Goal: Transaction & Acquisition: Book appointment/travel/reservation

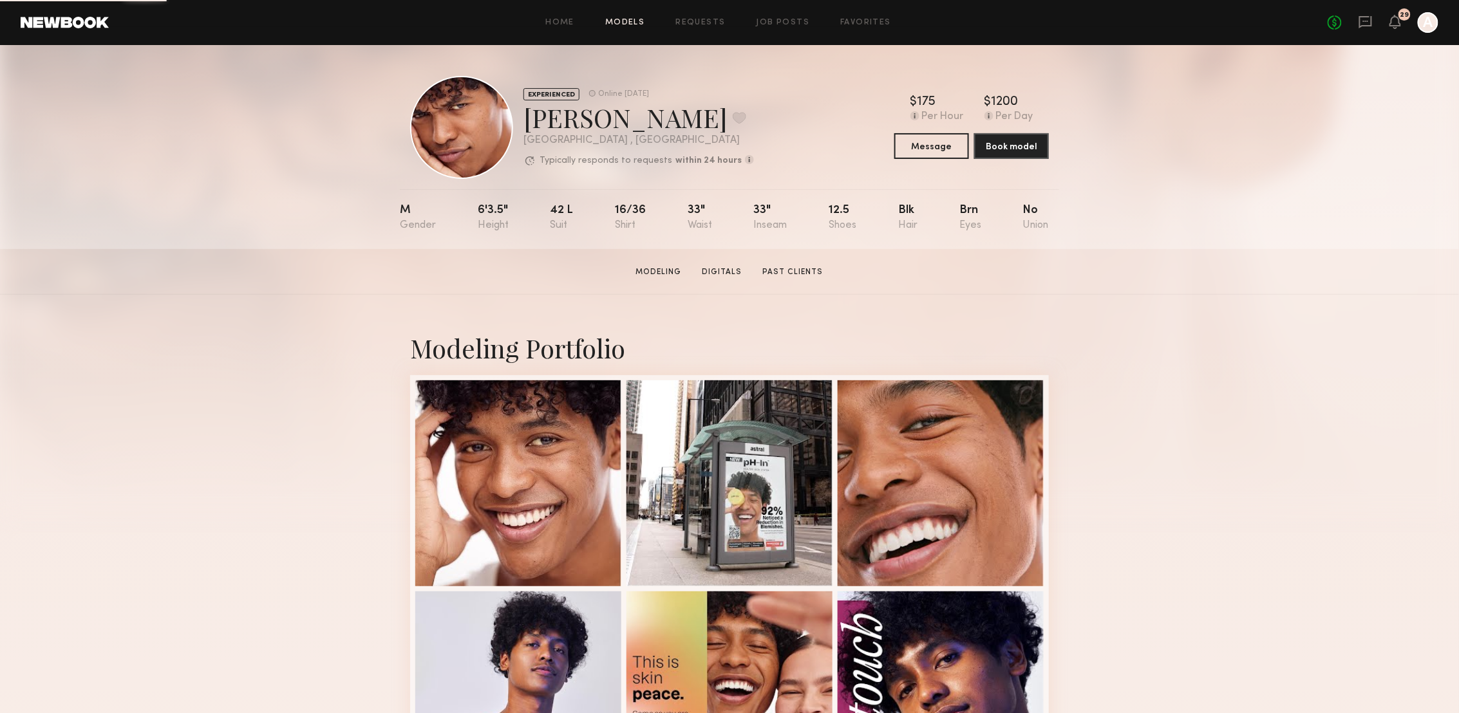
click at [632, 26] on link "Models" at bounding box center [624, 23] width 39 height 8
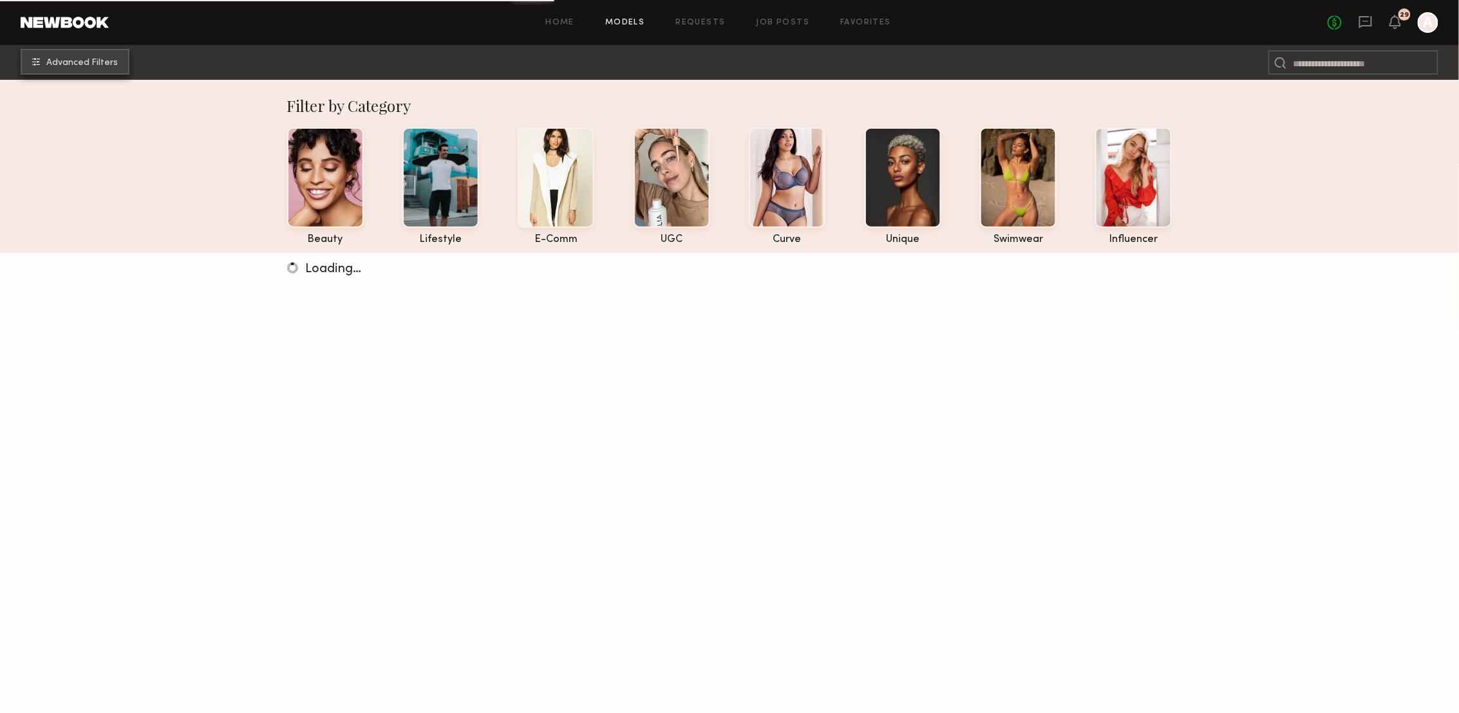
click at [86, 54] on button "Advanced Filters" at bounding box center [75, 62] width 109 height 26
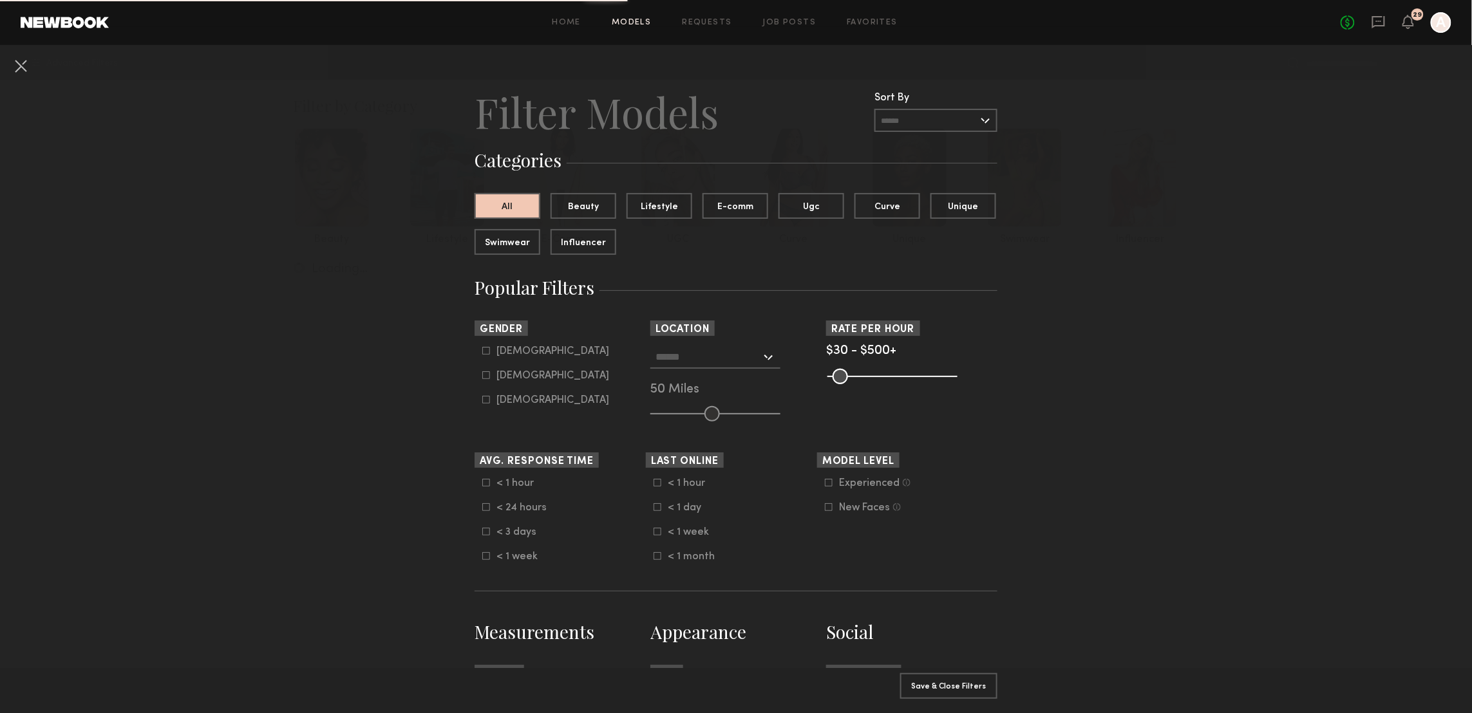
click at [727, 361] on input "text" at bounding box center [708, 357] width 106 height 22
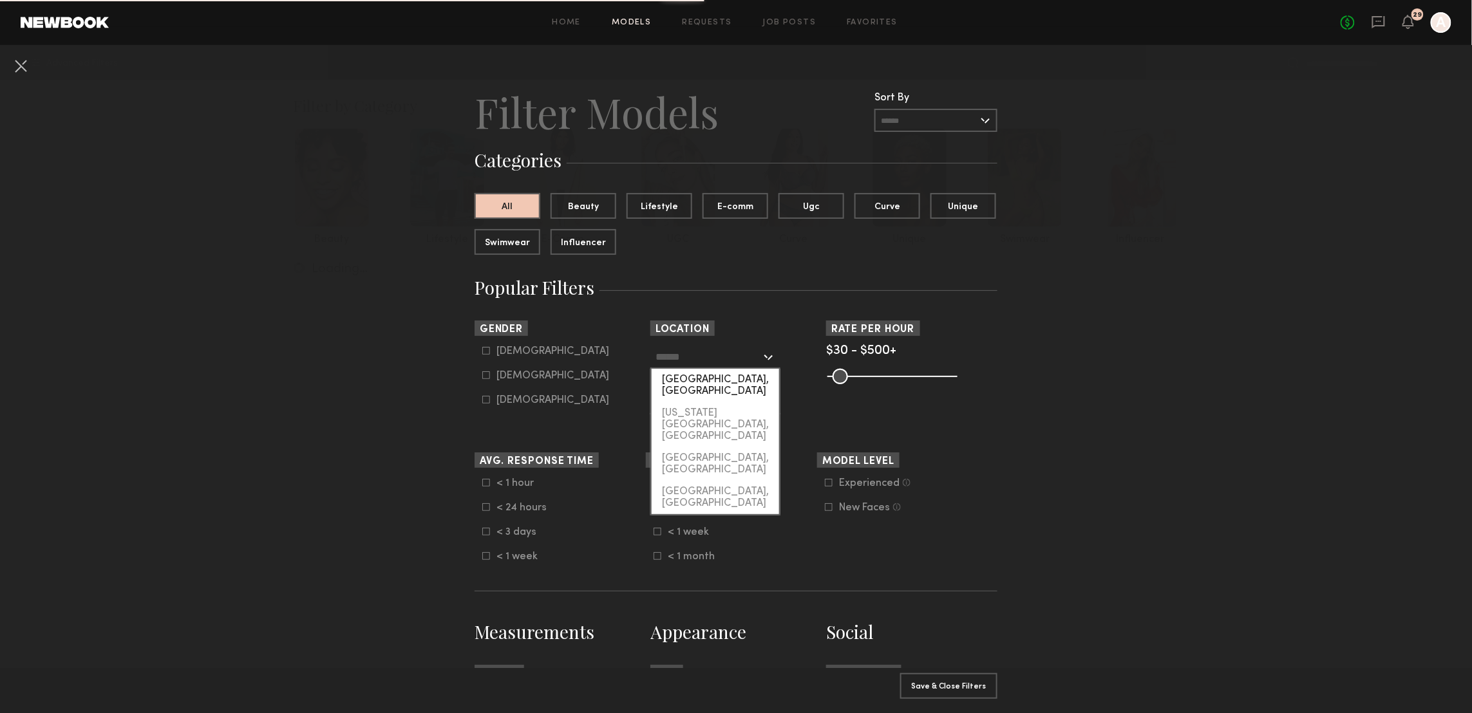
click at [731, 381] on div "Los Angeles, CA" at bounding box center [714, 385] width 127 height 33
type input "**********"
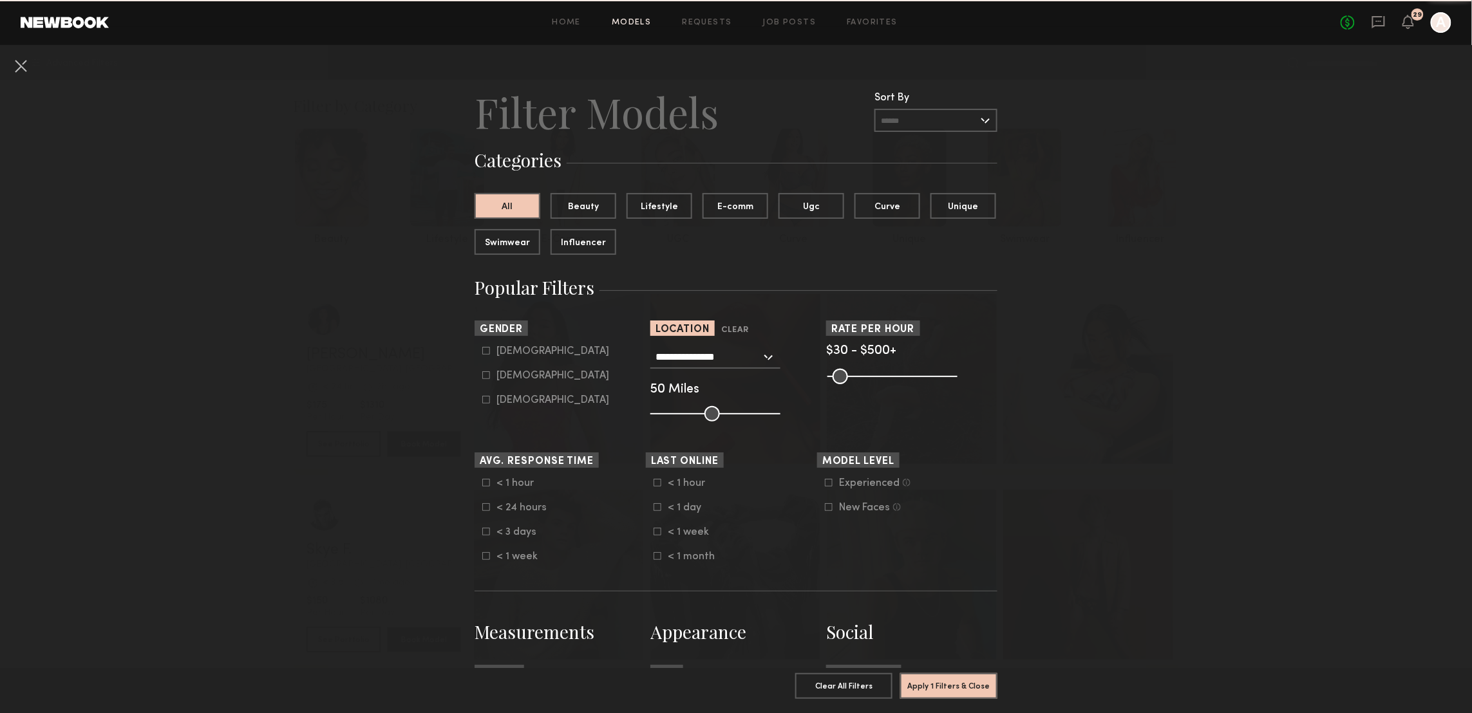
click at [482, 374] on icon at bounding box center [486, 375] width 8 height 8
type input "**"
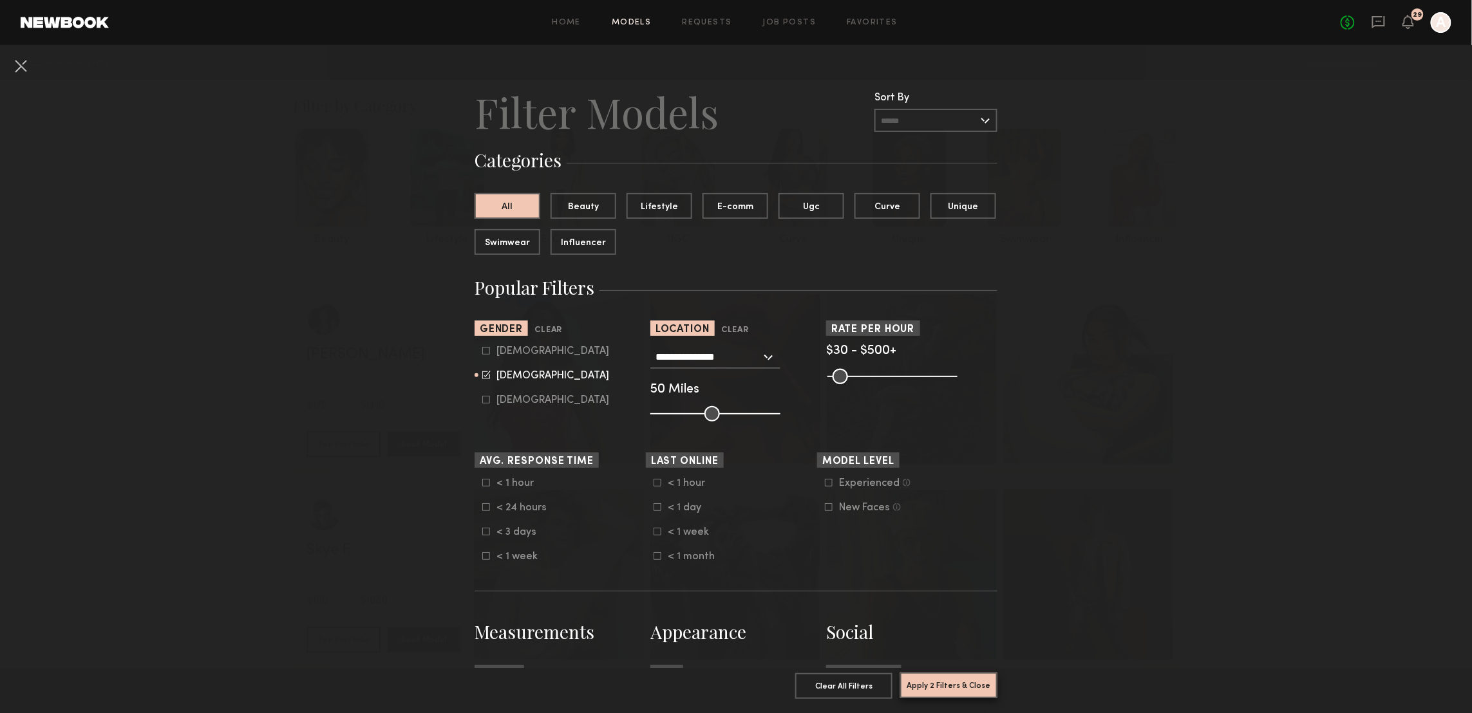
click at [956, 673] on button "Apply 2 Filters & Close" at bounding box center [948, 686] width 97 height 26
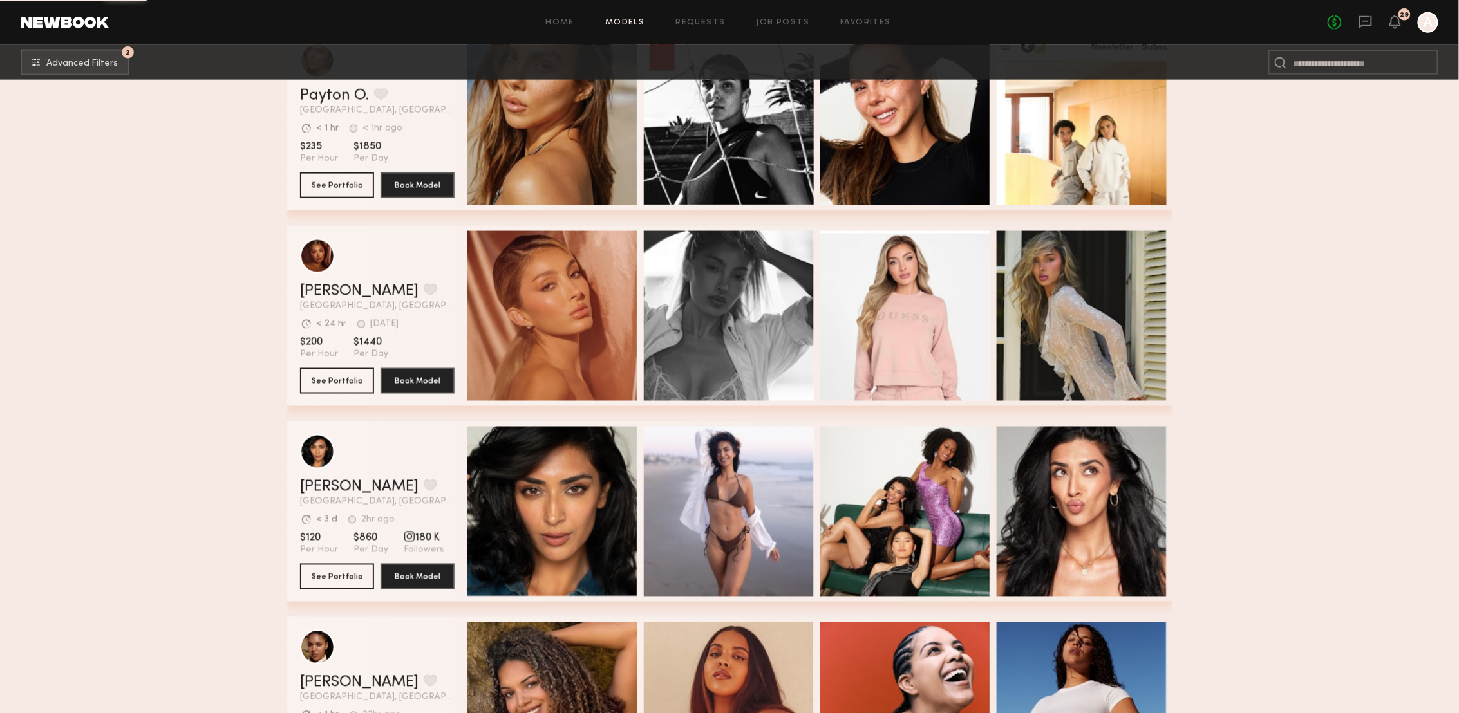
scroll to position [20757, 0]
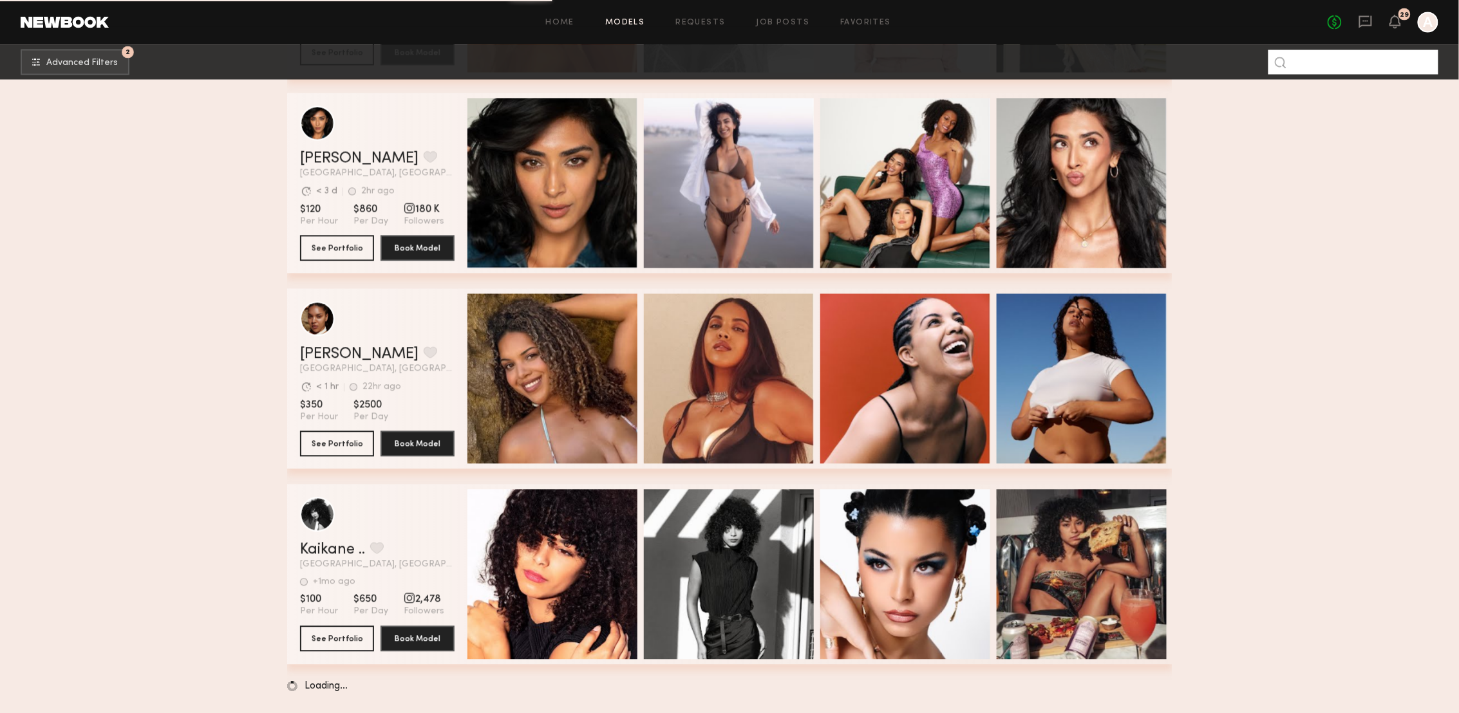
click at [1332, 70] on input at bounding box center [1353, 62] width 170 height 24
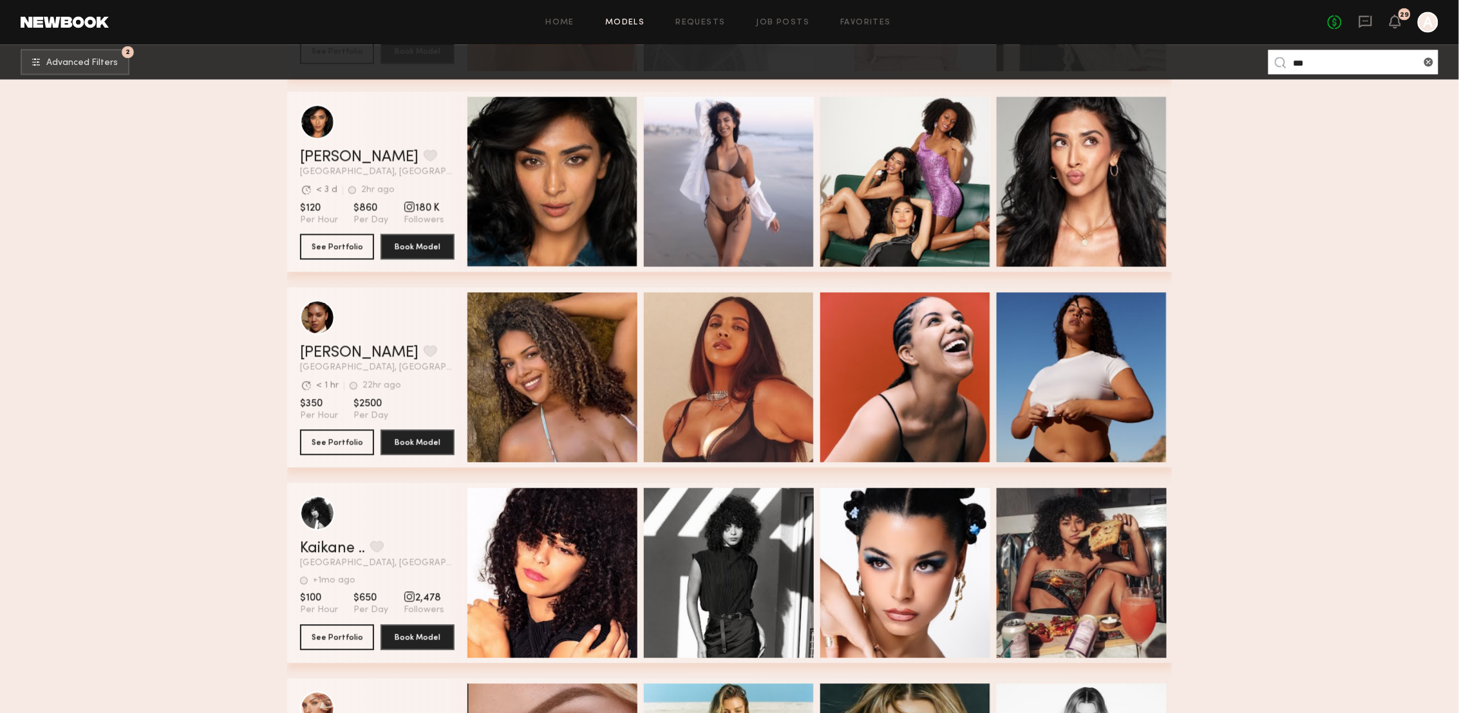
scroll to position [0, 0]
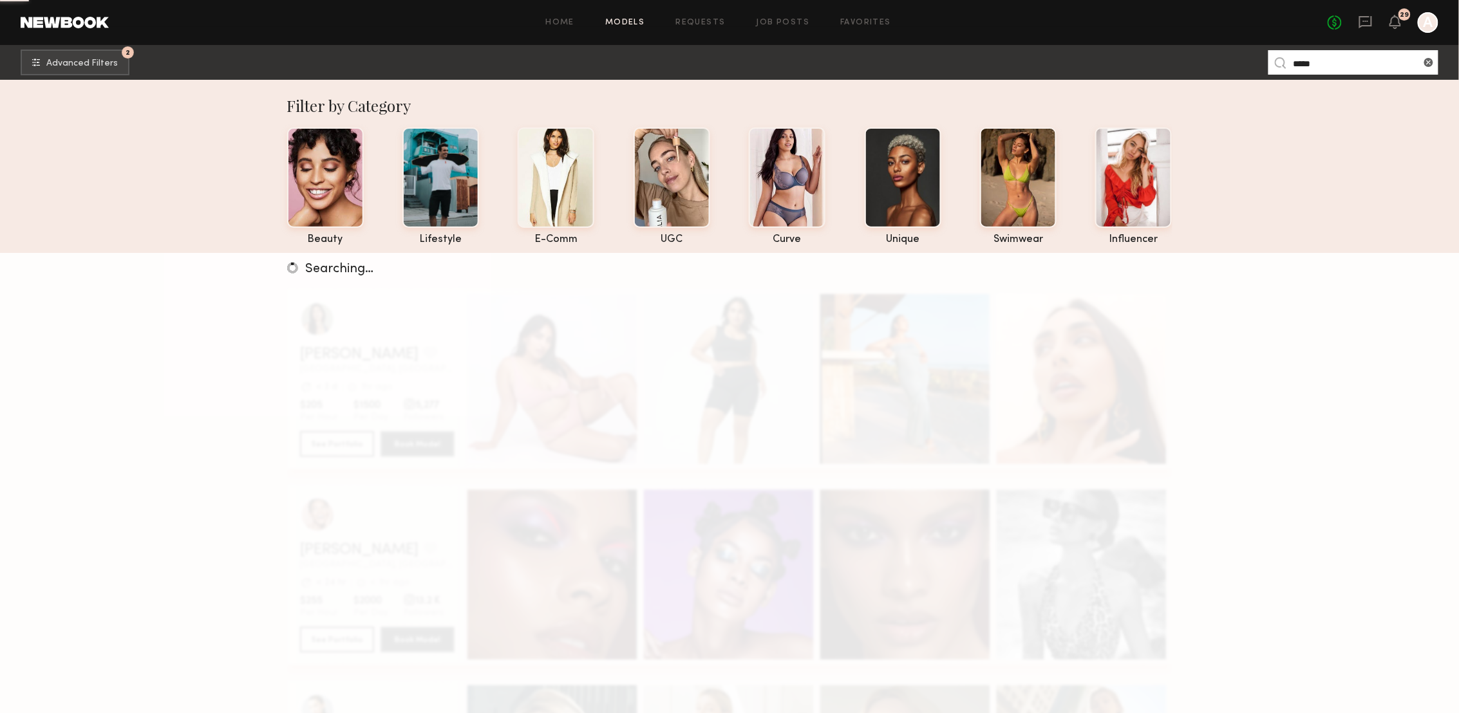
type input "*****"
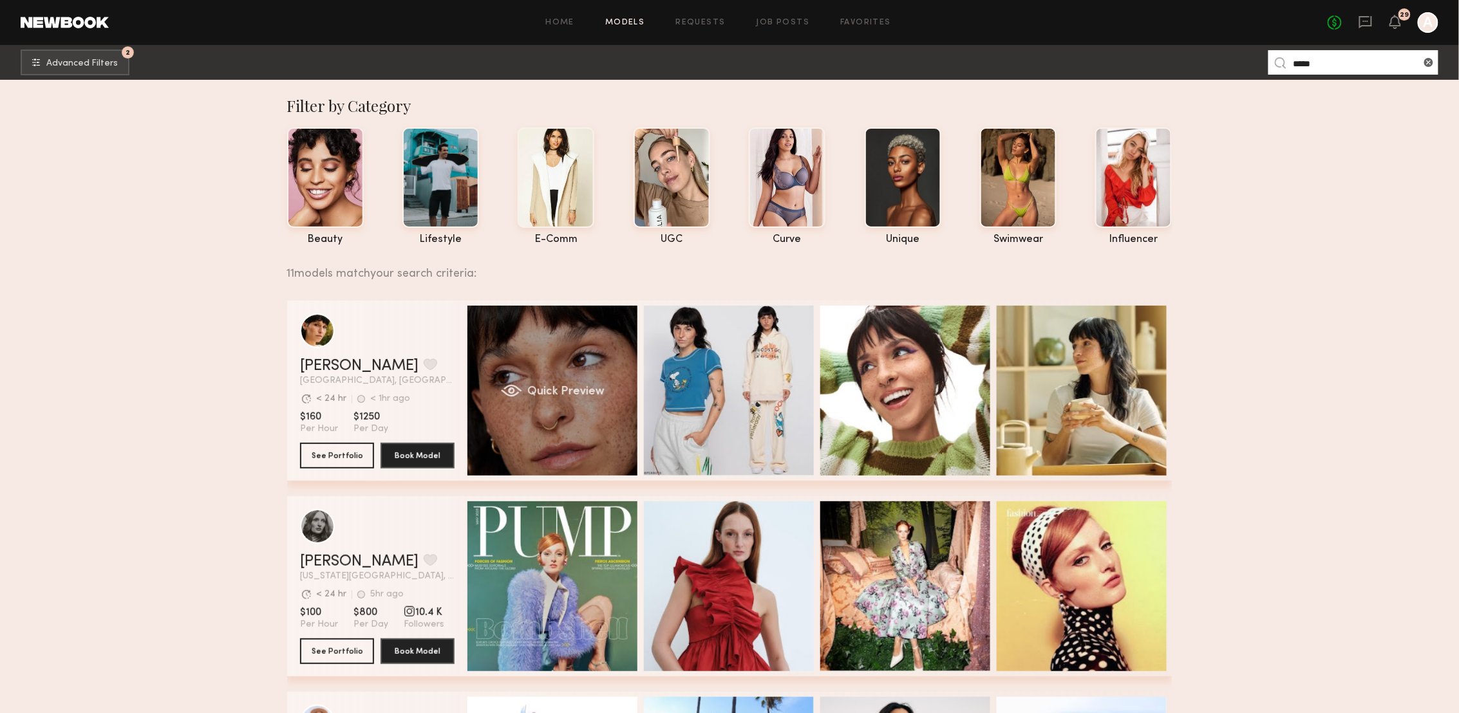
click at [561, 342] on div "Quick Preview" at bounding box center [552, 391] width 170 height 170
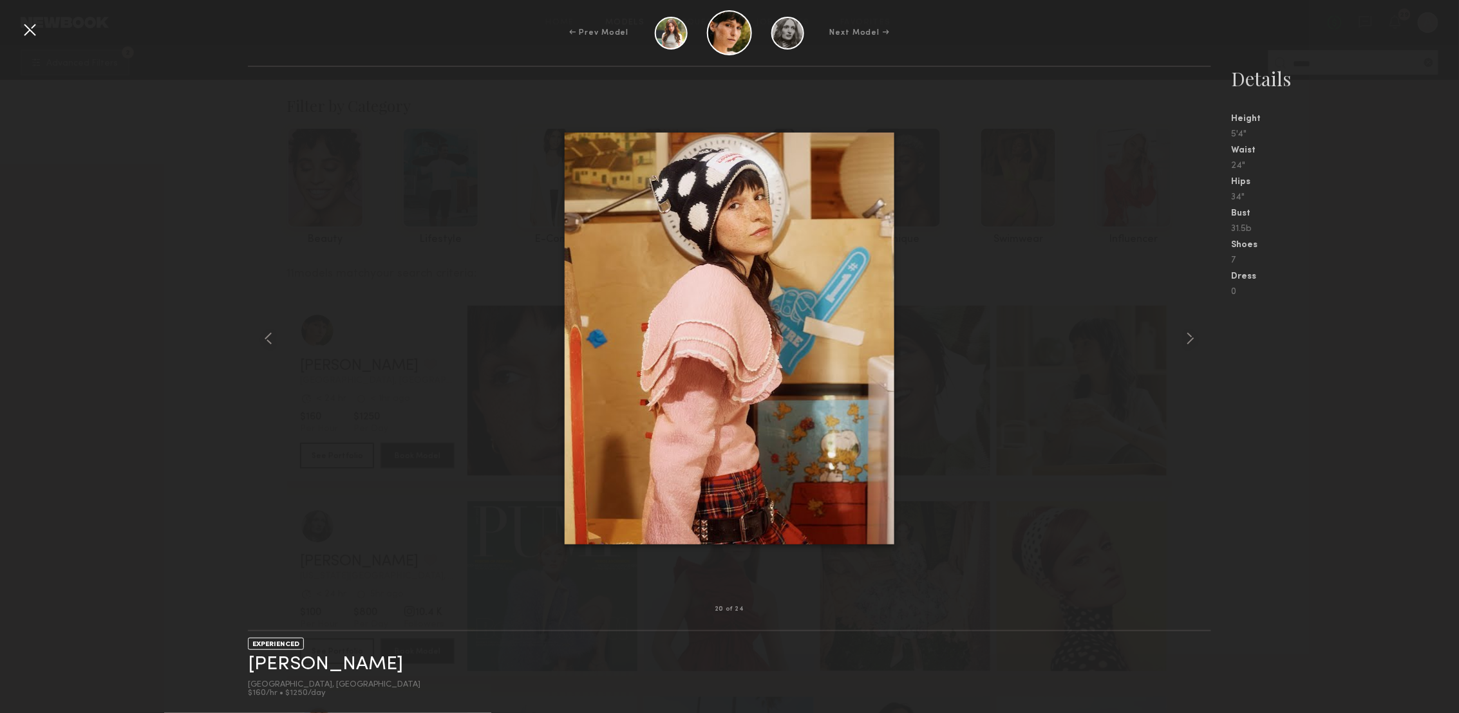
click at [114, 192] on div "20 of 24 EXPERIENCED Becca E. Los Angeles, CA $160/hr • $1250/day Details Heigh…" at bounding box center [729, 390] width 1459 height 648
click at [24, 40] on div "← Prev Model Next Model →" at bounding box center [729, 32] width 1459 height 45
click at [30, 35] on div at bounding box center [29, 29] width 21 height 21
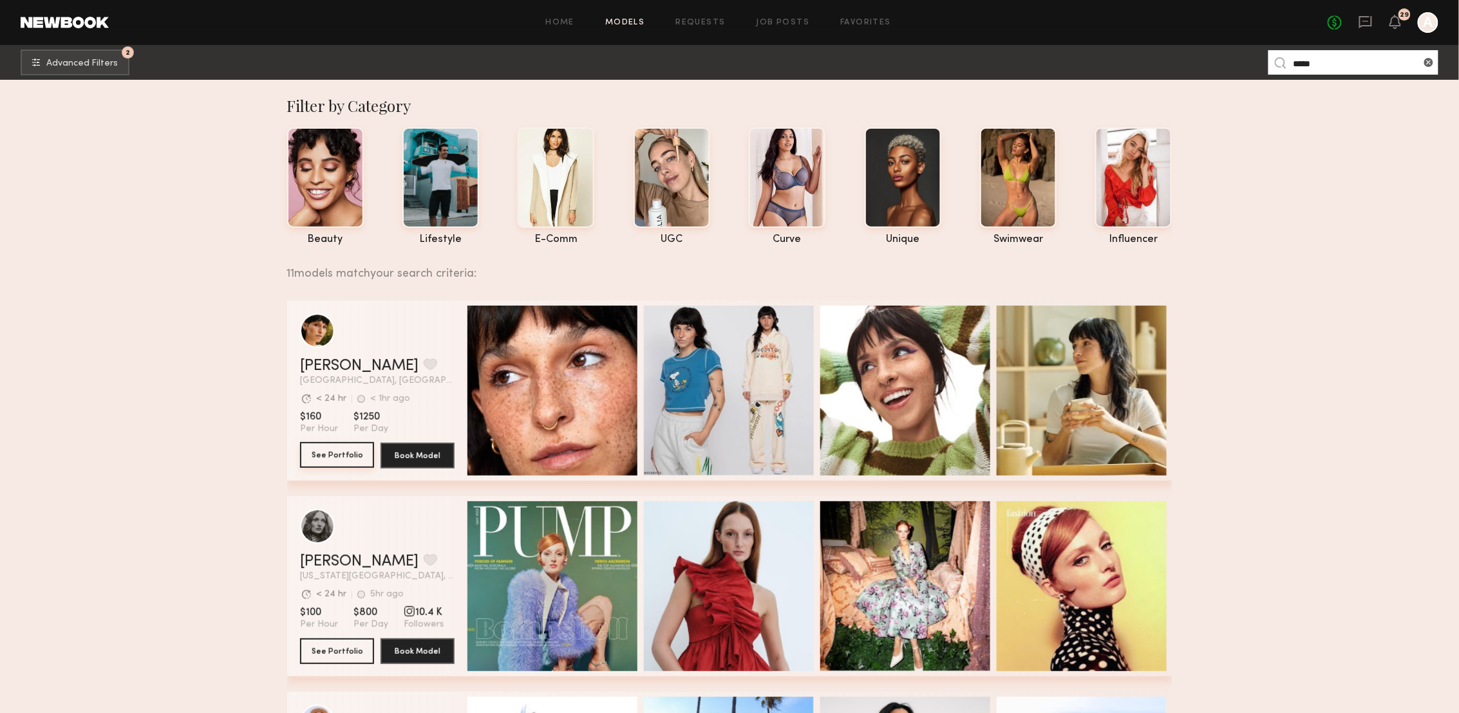
click at [337, 457] on button "See Portfolio" at bounding box center [337, 455] width 74 height 26
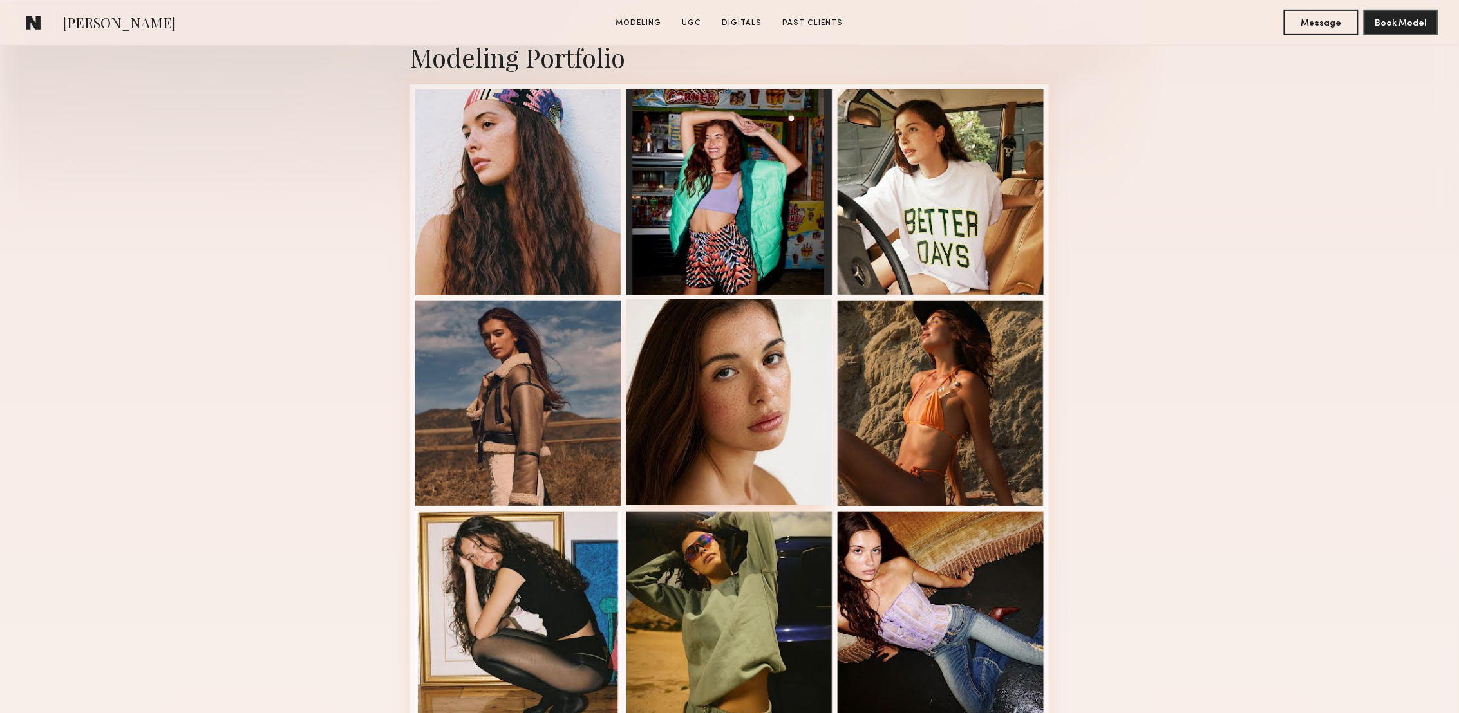
scroll to position [309, 0]
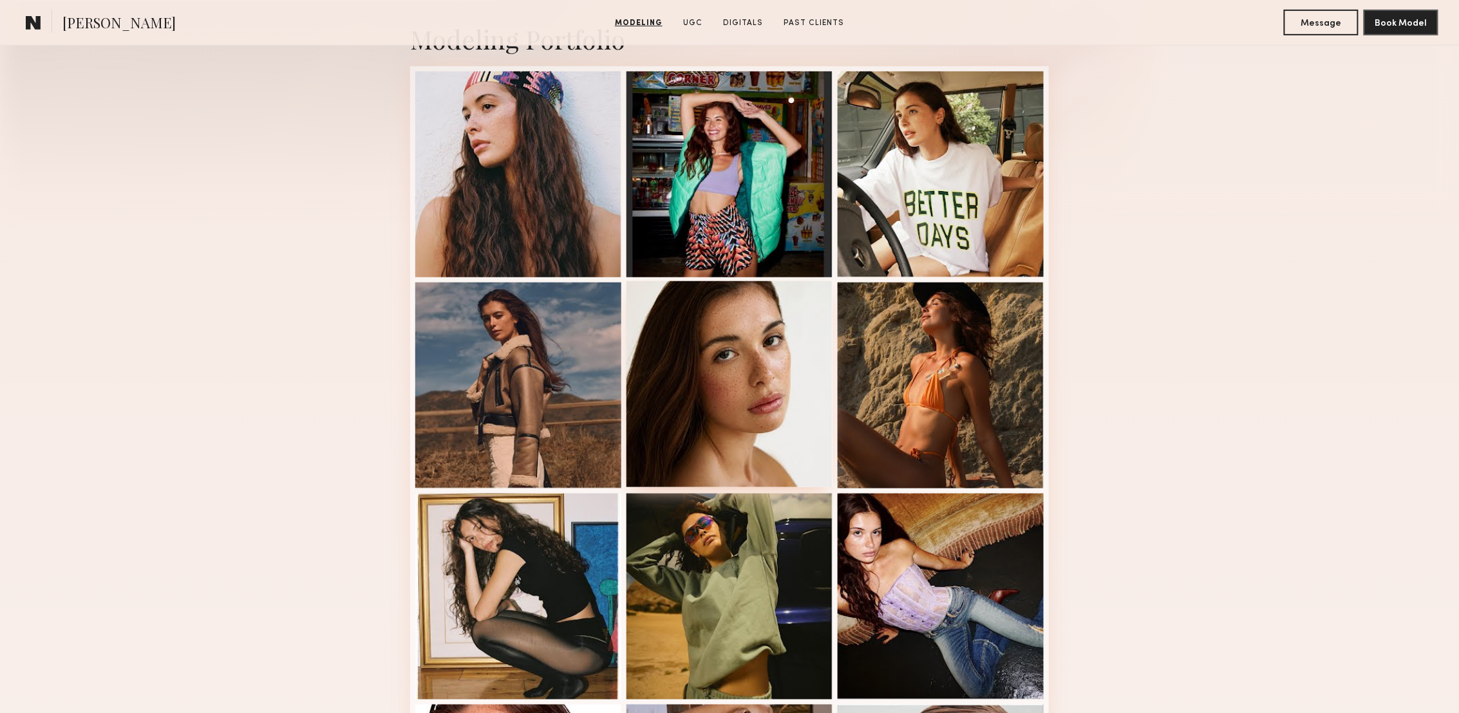
click at [772, 367] on div at bounding box center [729, 384] width 206 height 206
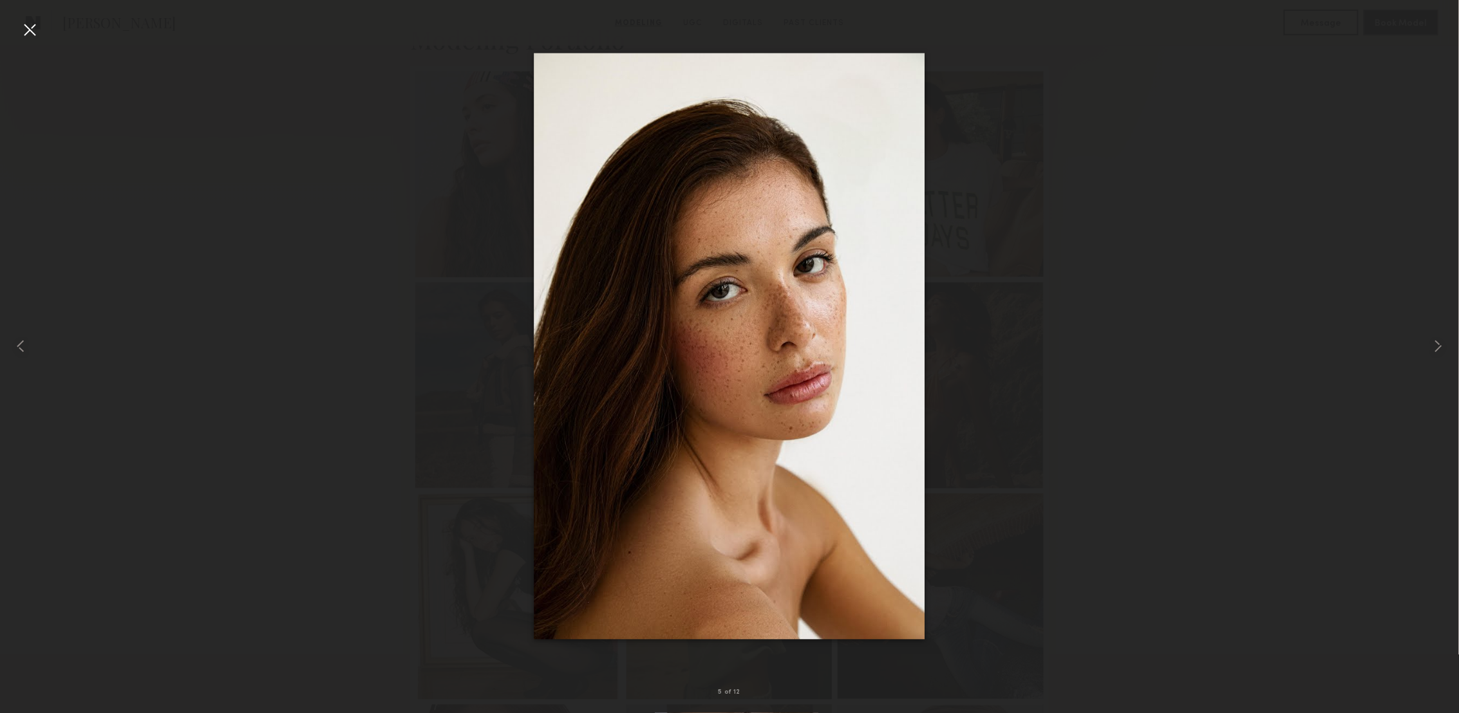
click at [32, 28] on div at bounding box center [29, 29] width 21 height 21
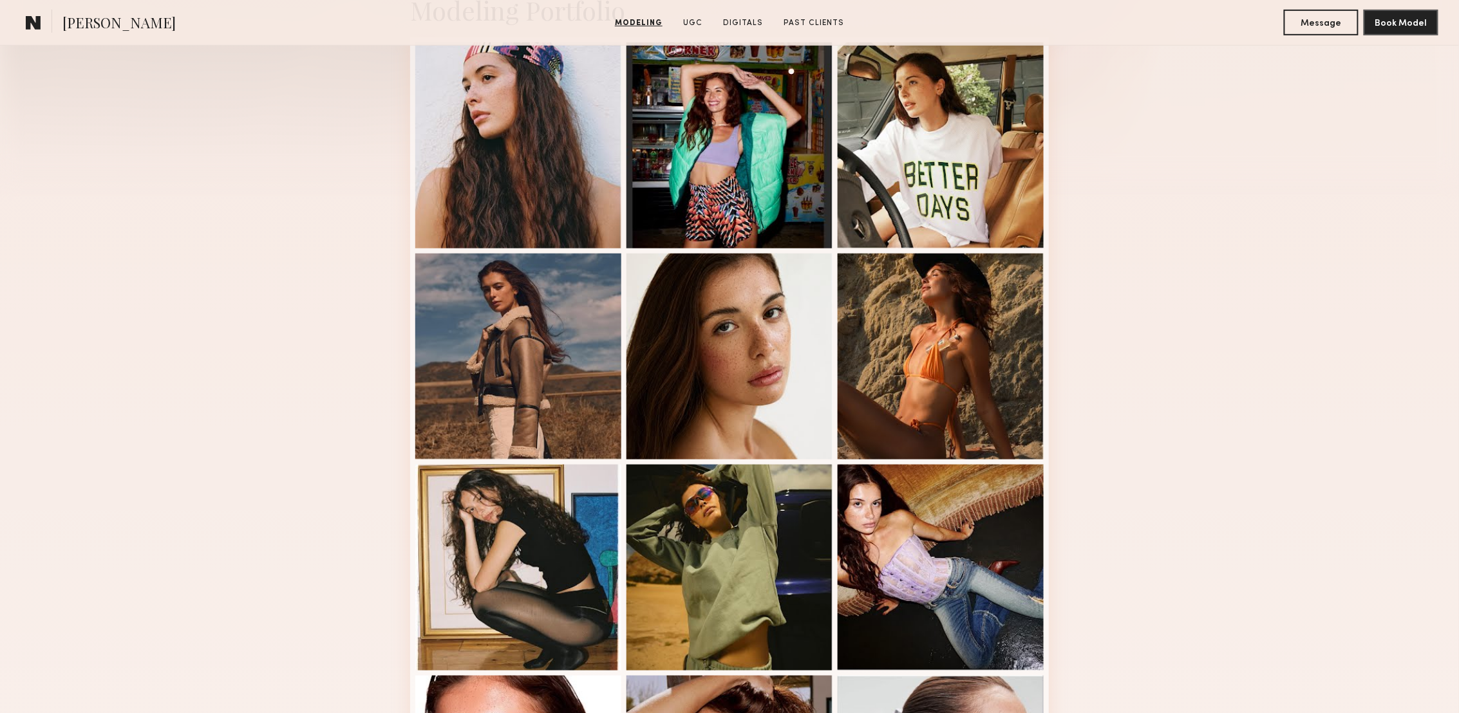
scroll to position [339, 0]
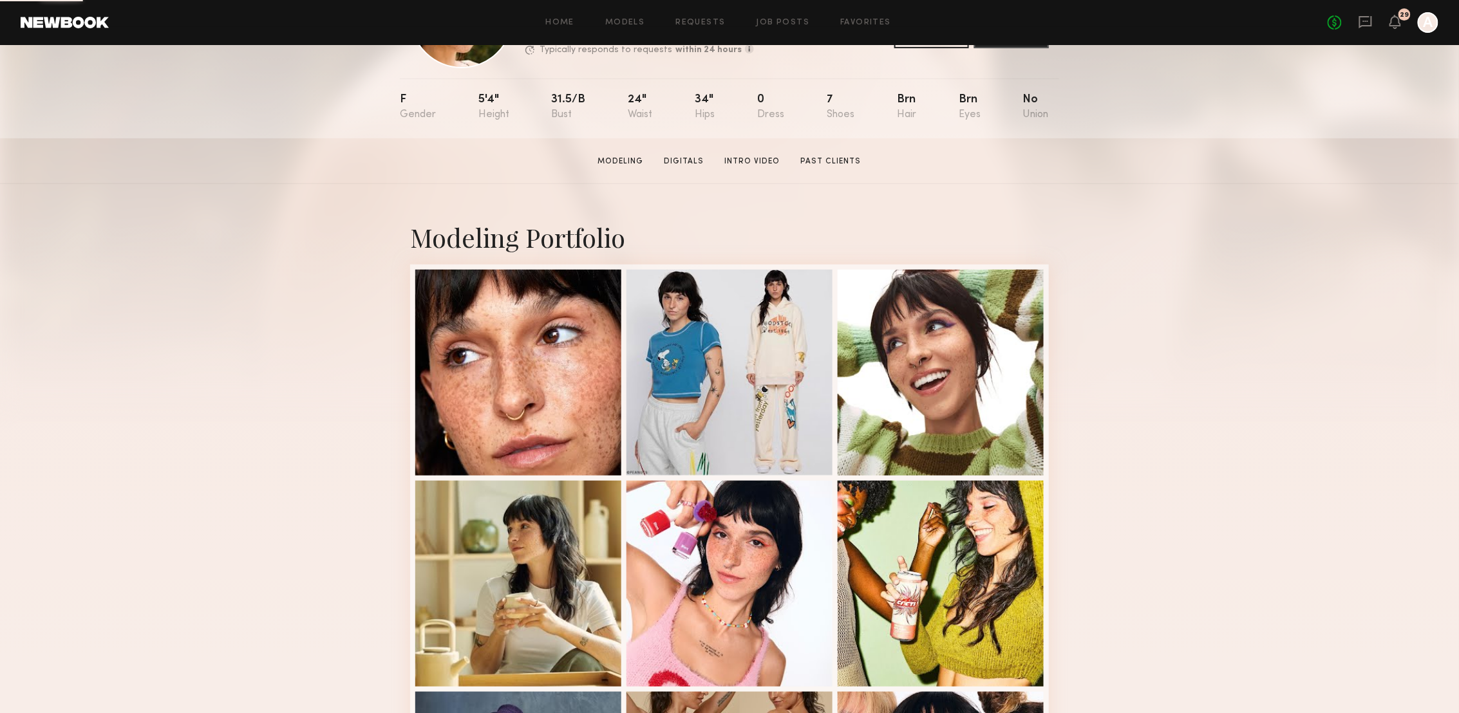
scroll to position [338, 0]
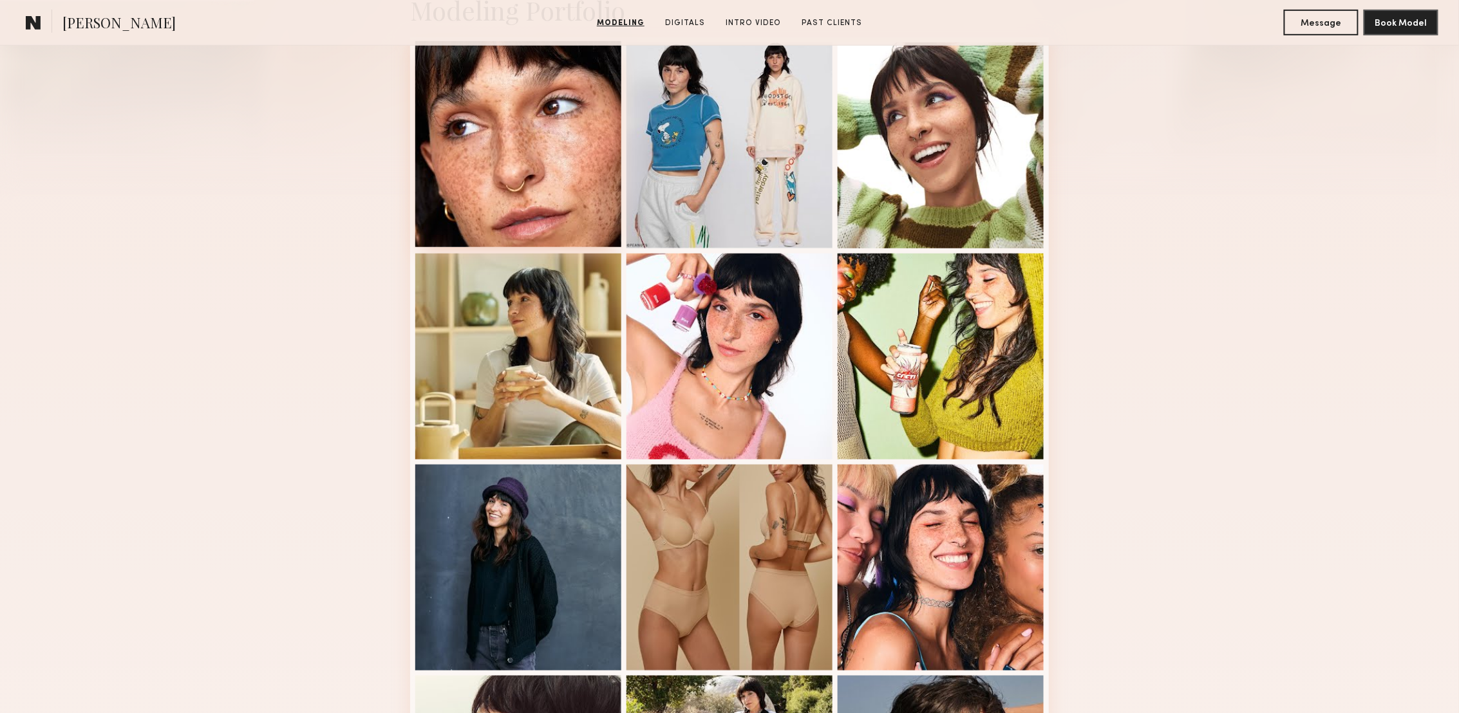
click at [559, 151] on div at bounding box center [518, 144] width 206 height 206
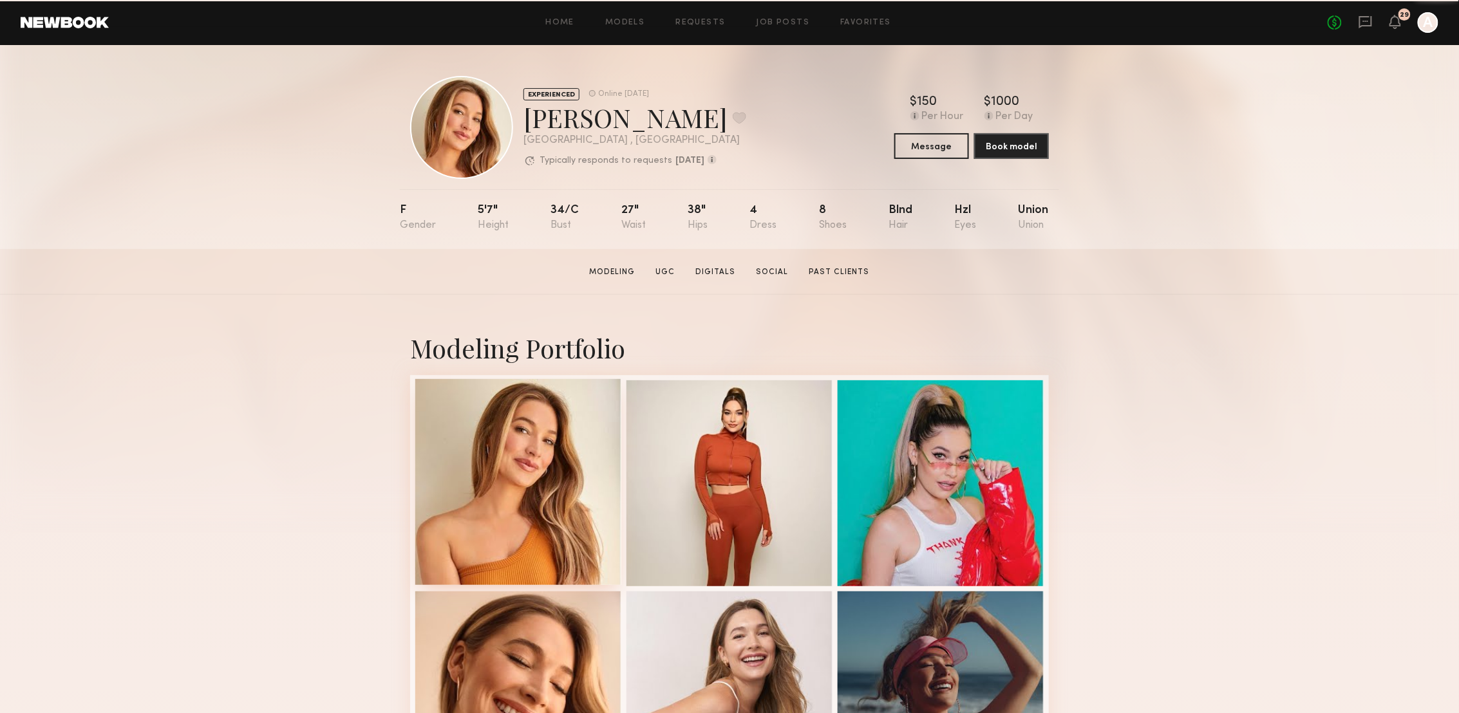
click at [581, 424] on div at bounding box center [518, 482] width 206 height 206
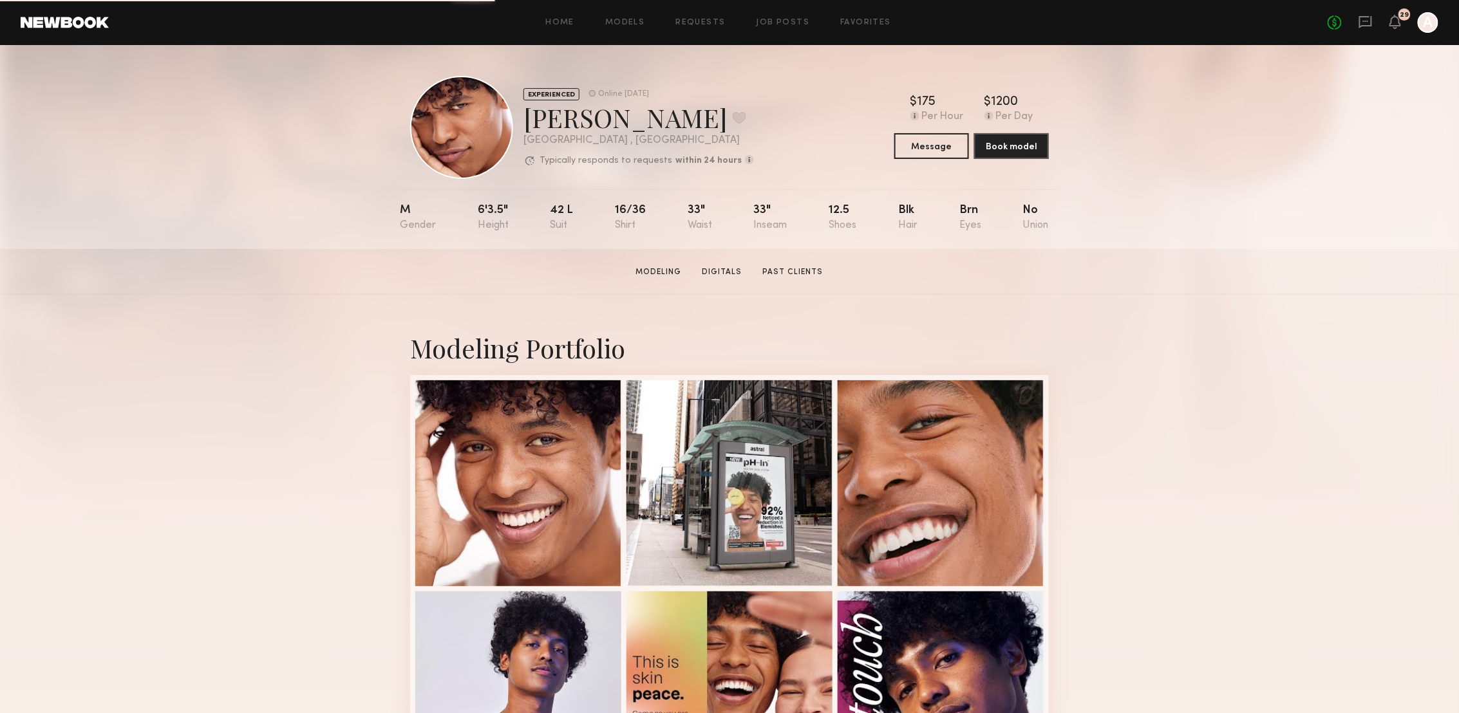
click at [1378, 23] on div "No fees up to $5,000 29 A" at bounding box center [1382, 22] width 111 height 21
click at [1363, 23] on icon at bounding box center [1365, 22] width 14 height 14
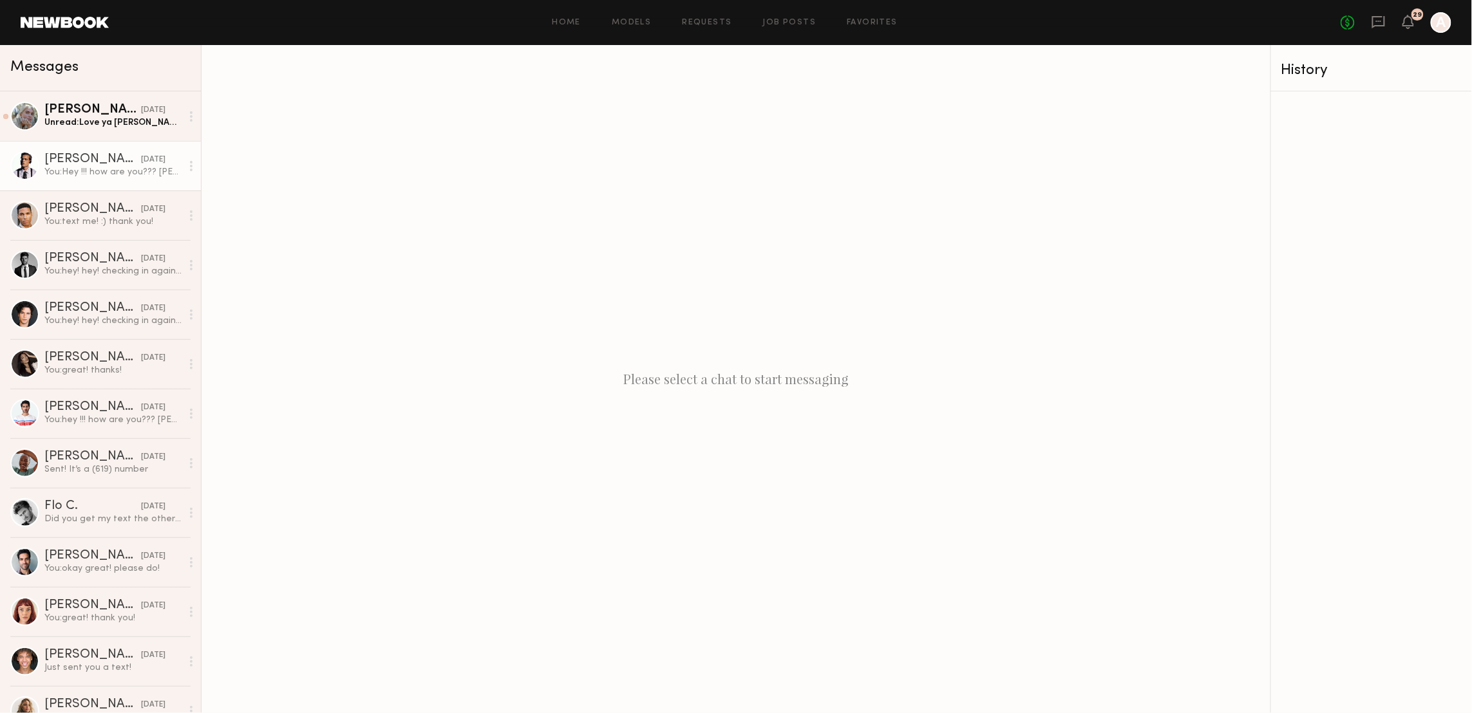
click at [76, 162] on div "Ryan B." at bounding box center [92, 159] width 97 height 13
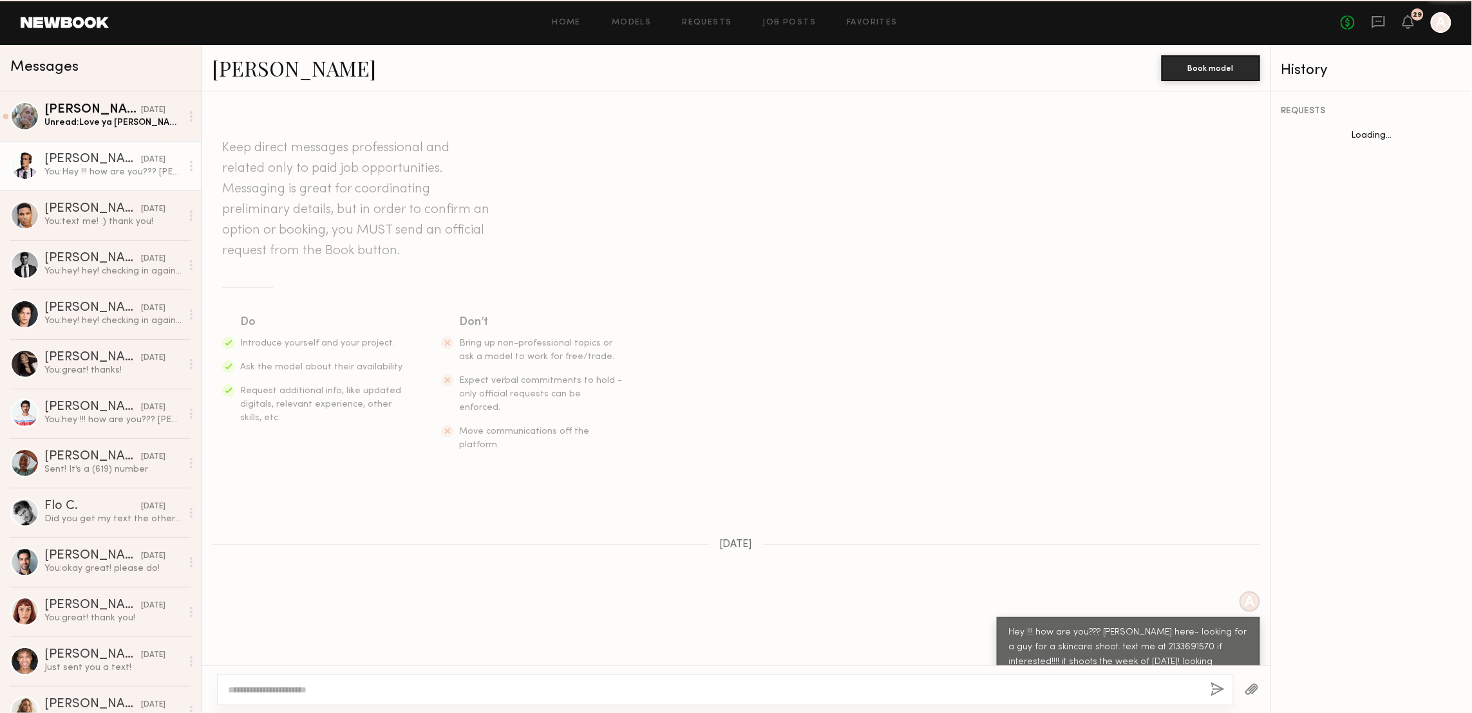
scroll to position [207, 0]
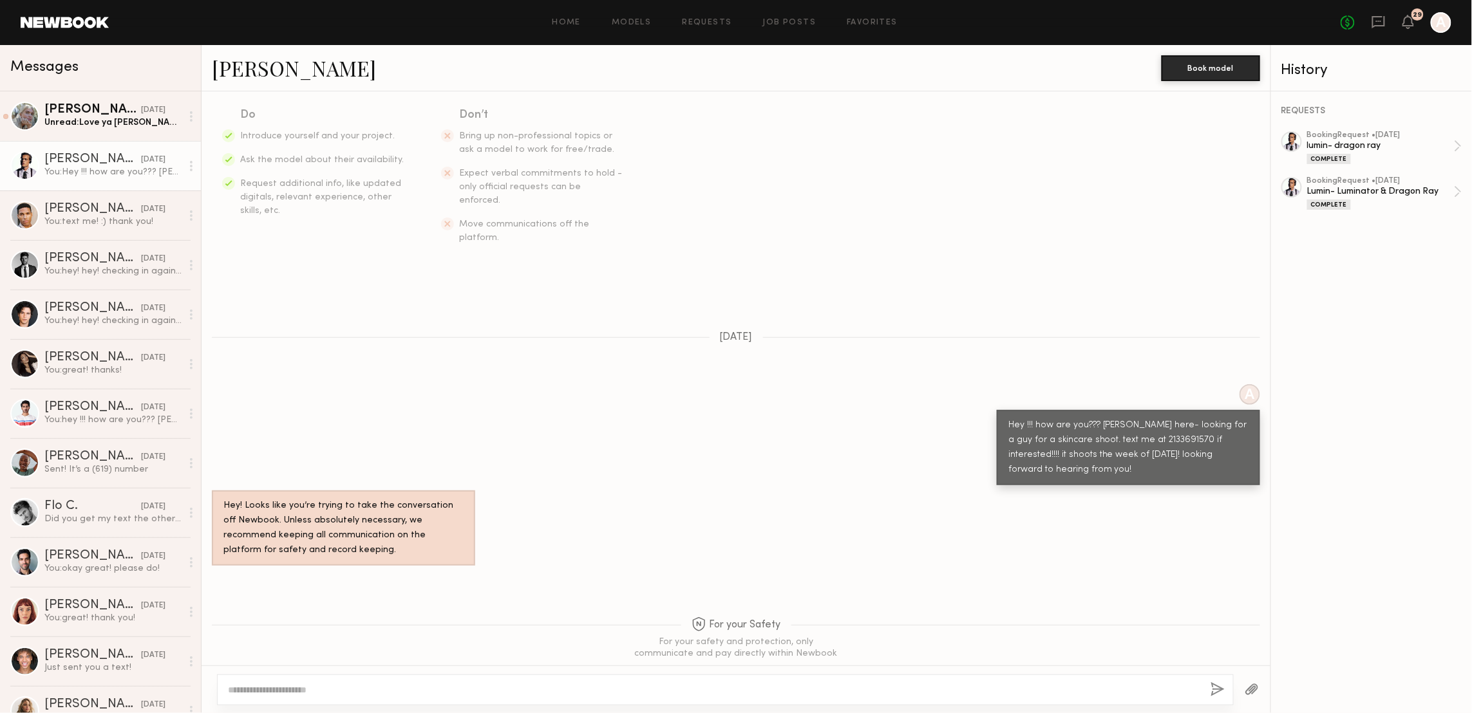
click at [230, 62] on link "Ryan B." at bounding box center [294, 68] width 164 height 28
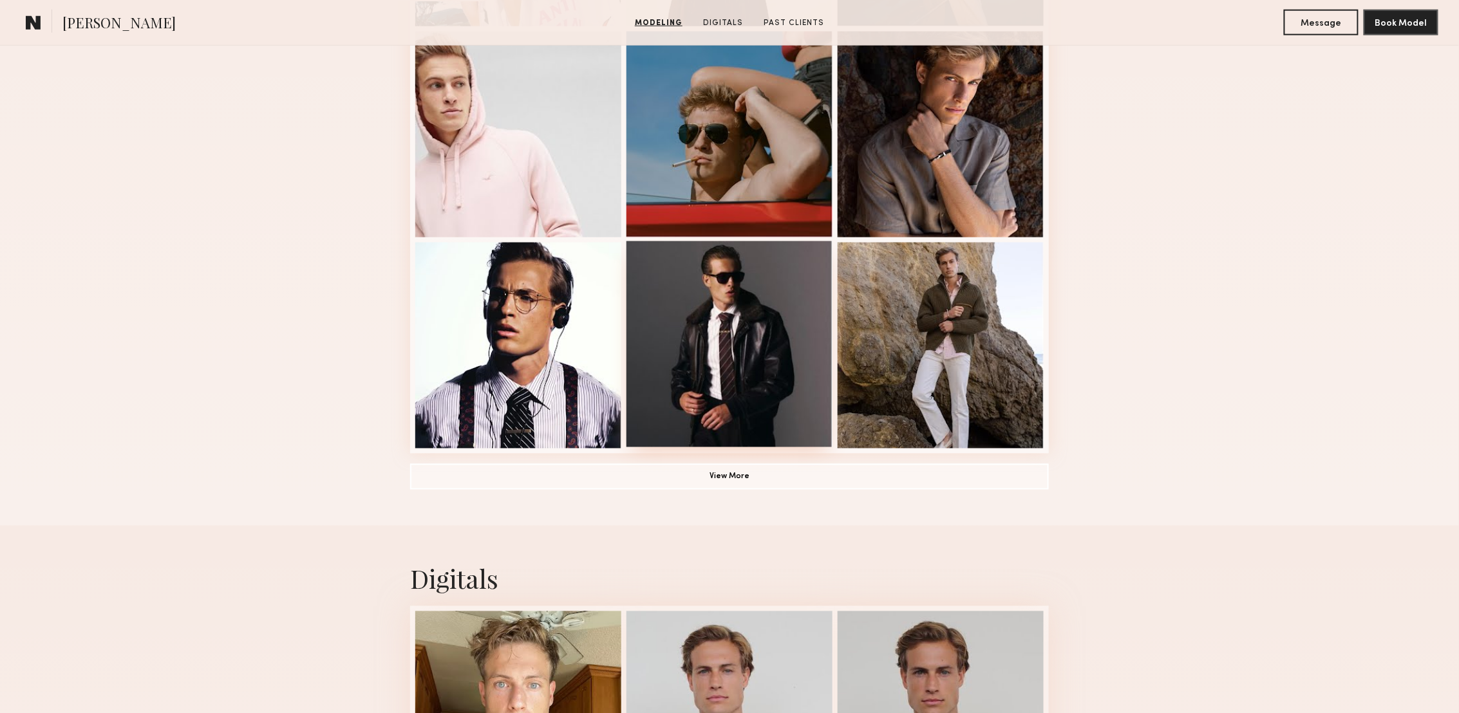
scroll to position [1344, 0]
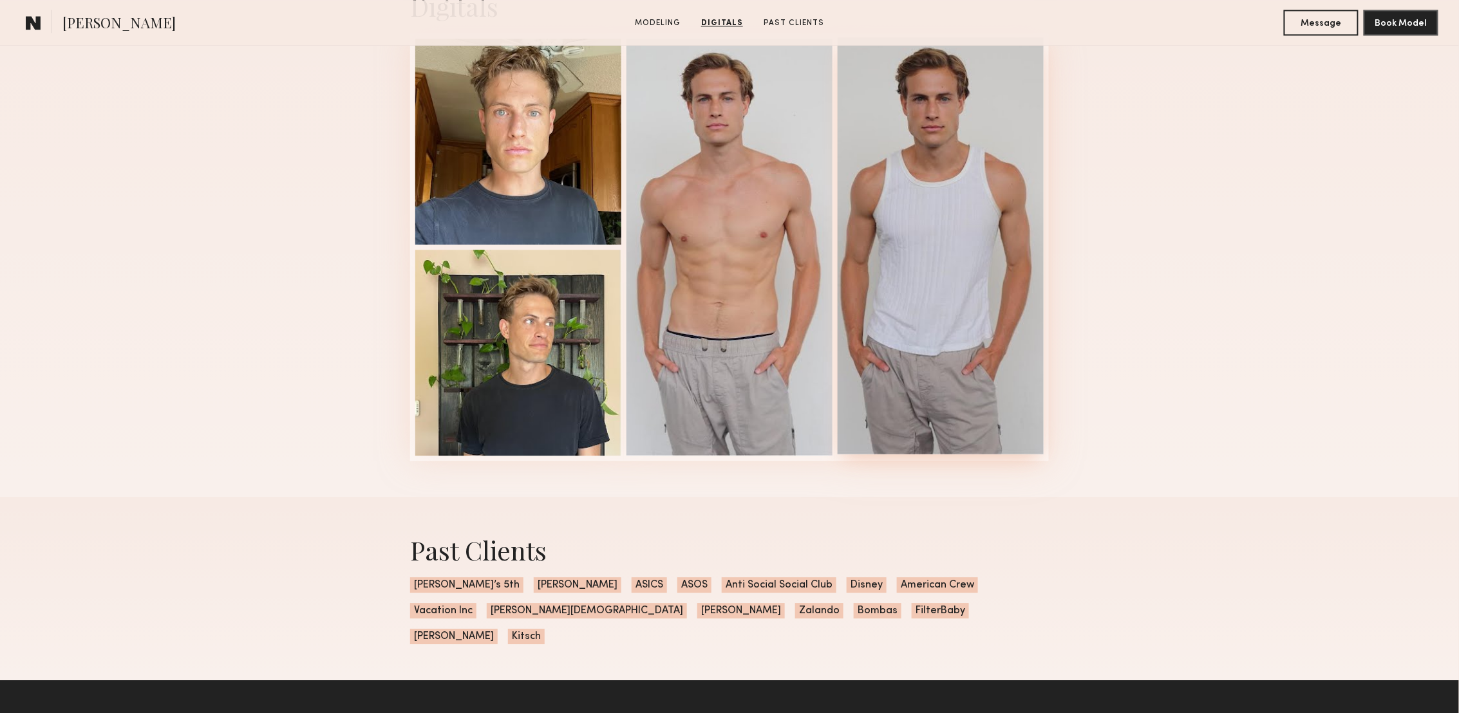
click at [946, 158] on div at bounding box center [941, 245] width 206 height 417
